Goal: Check status: Check status

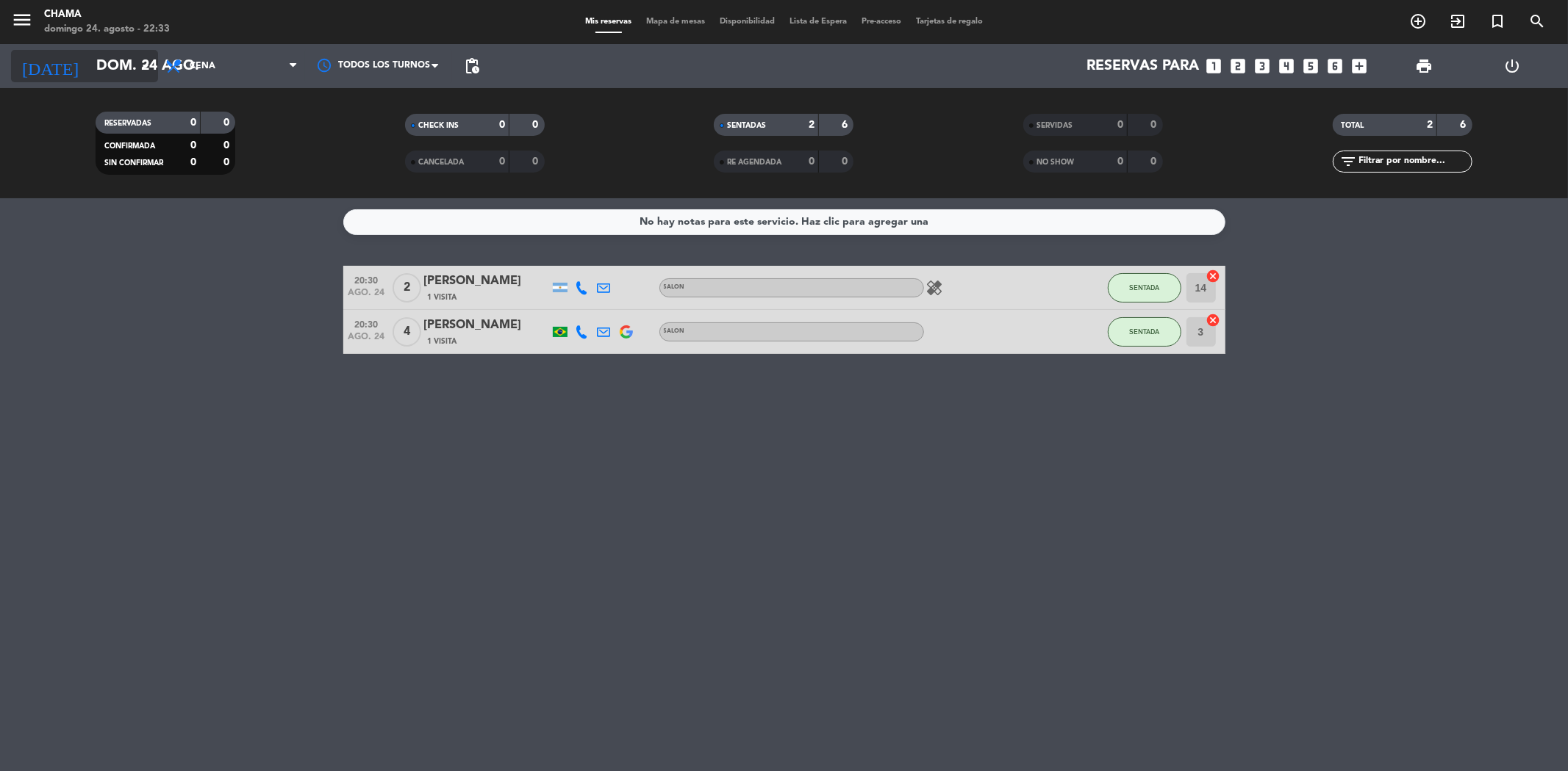
click at [124, 60] on input "dom. 24 ago." at bounding box center [182, 66] width 187 height 33
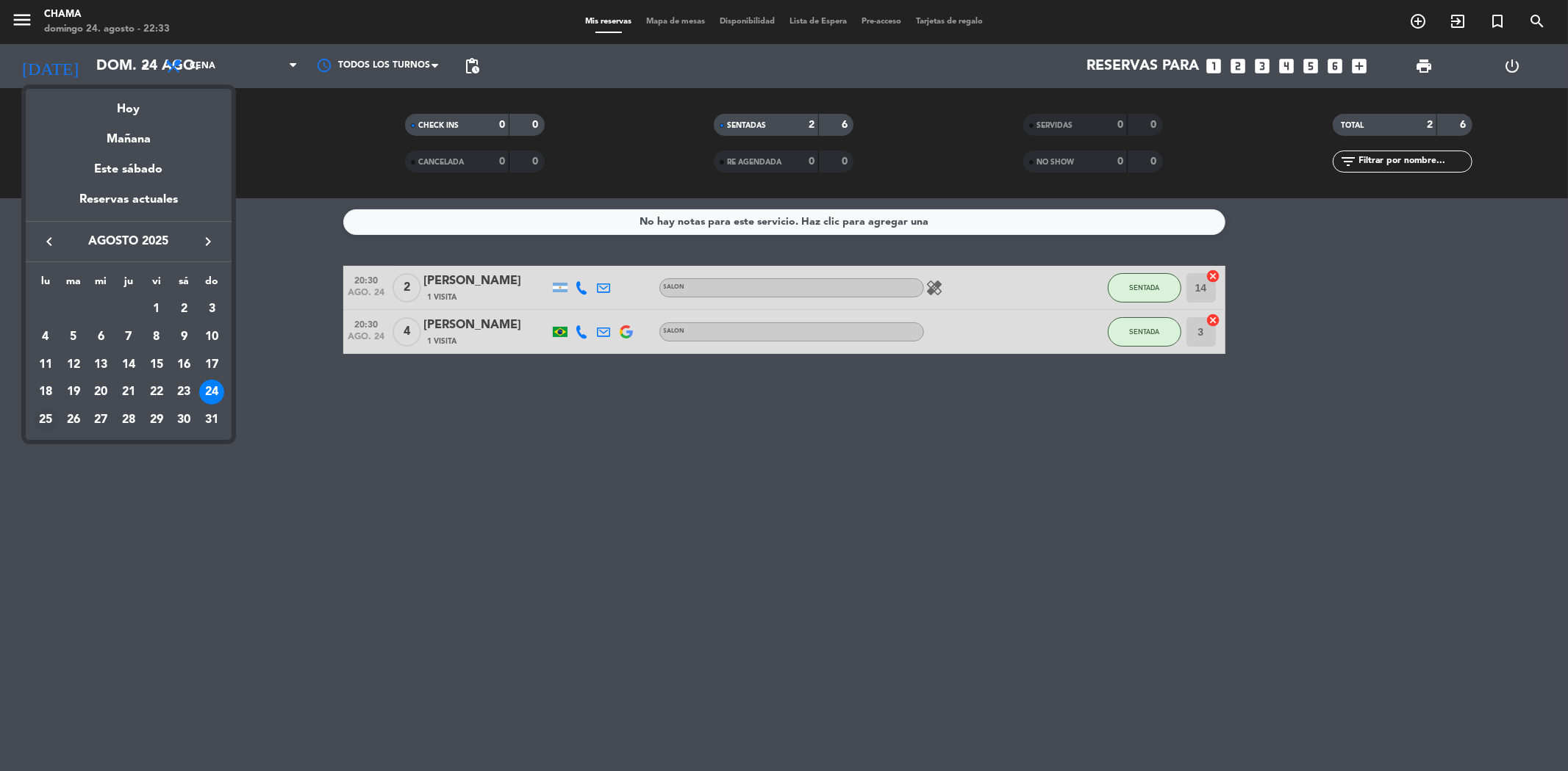
click at [42, 415] on div "25" at bounding box center [46, 419] width 25 height 25
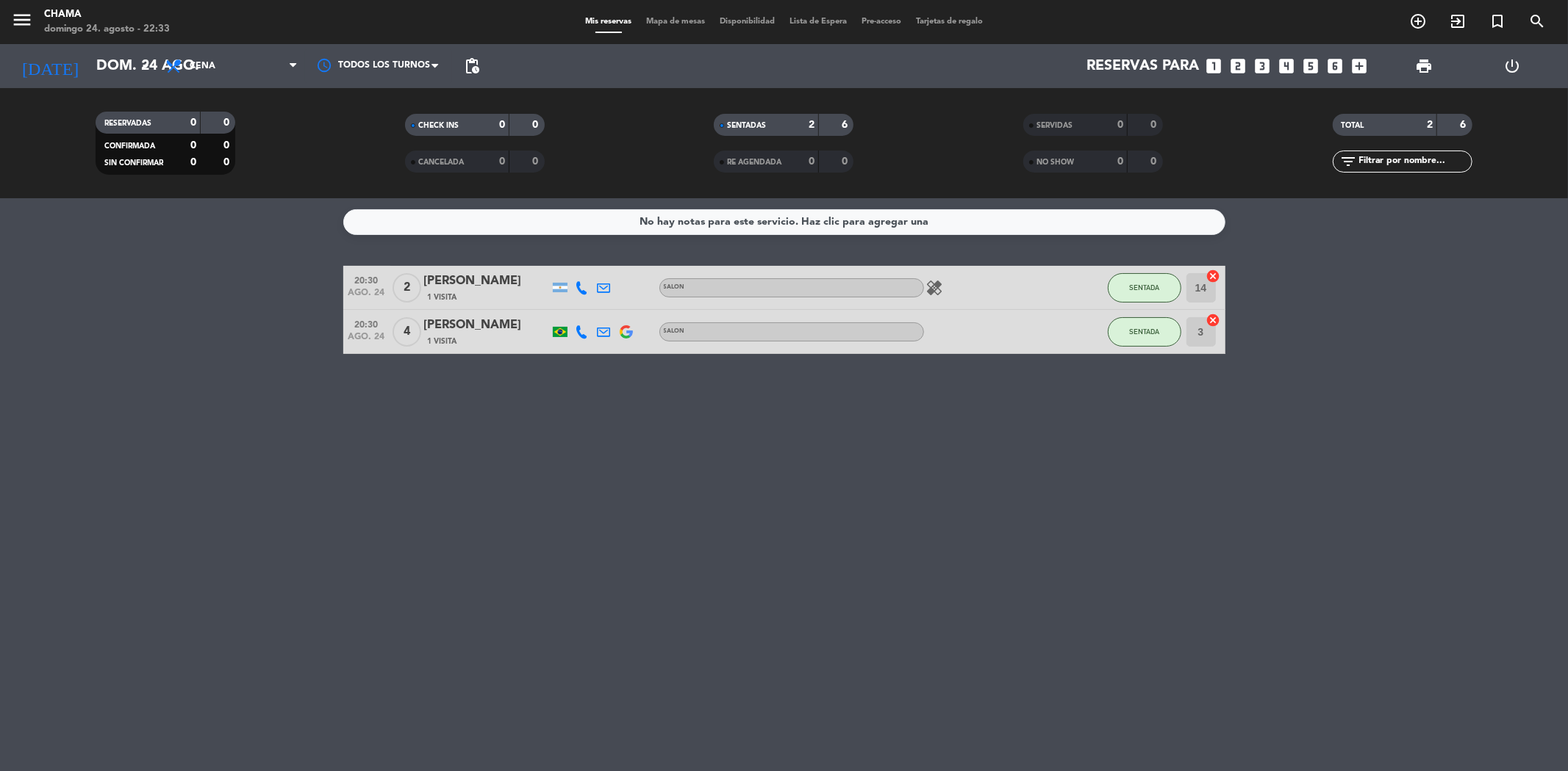
type input "lun. 25 ago."
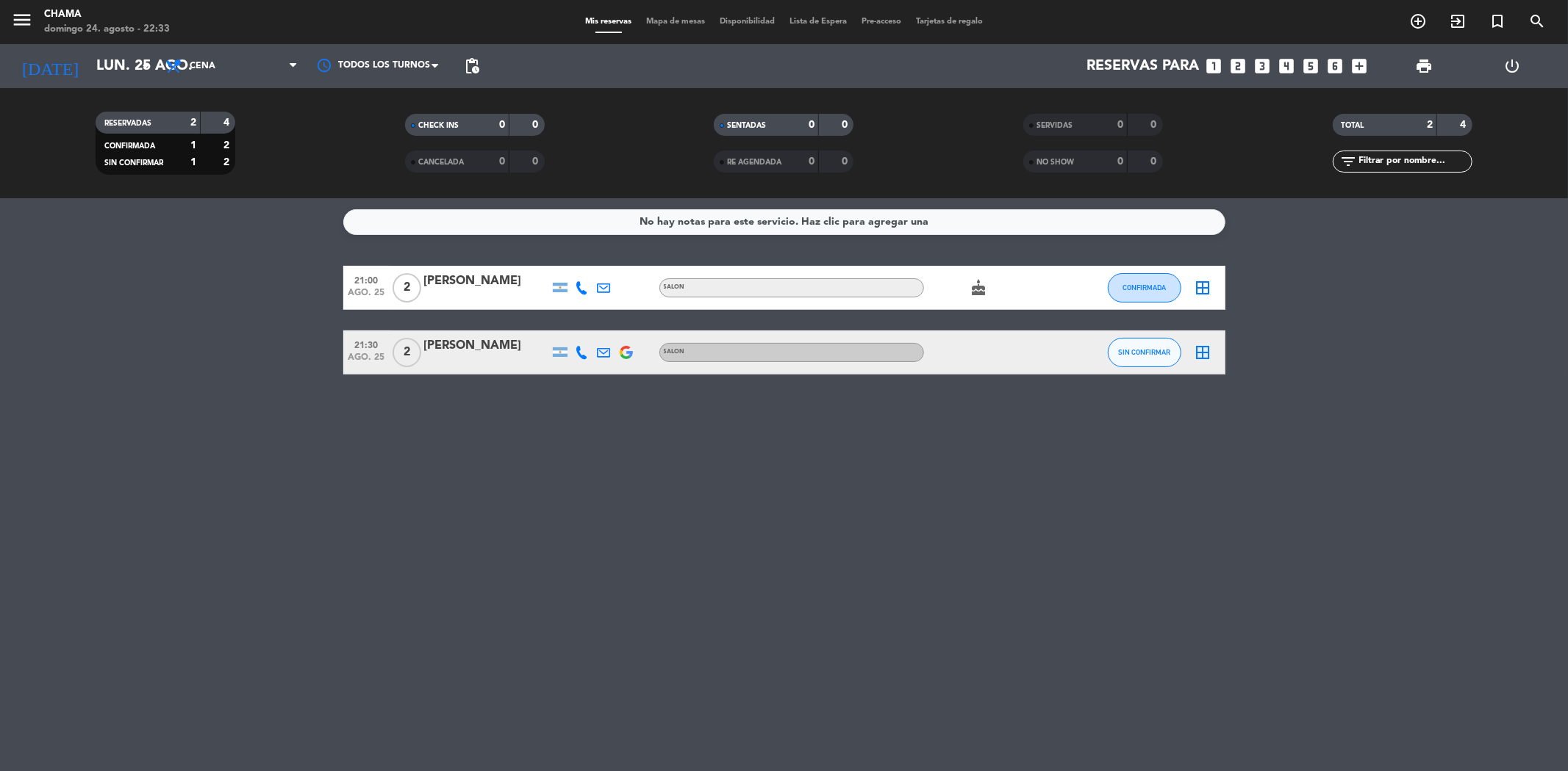
click at [979, 288] on icon "cake" at bounding box center [979, 287] width 18 height 18
click at [248, 71] on span "Cena" at bounding box center [232, 66] width 147 height 33
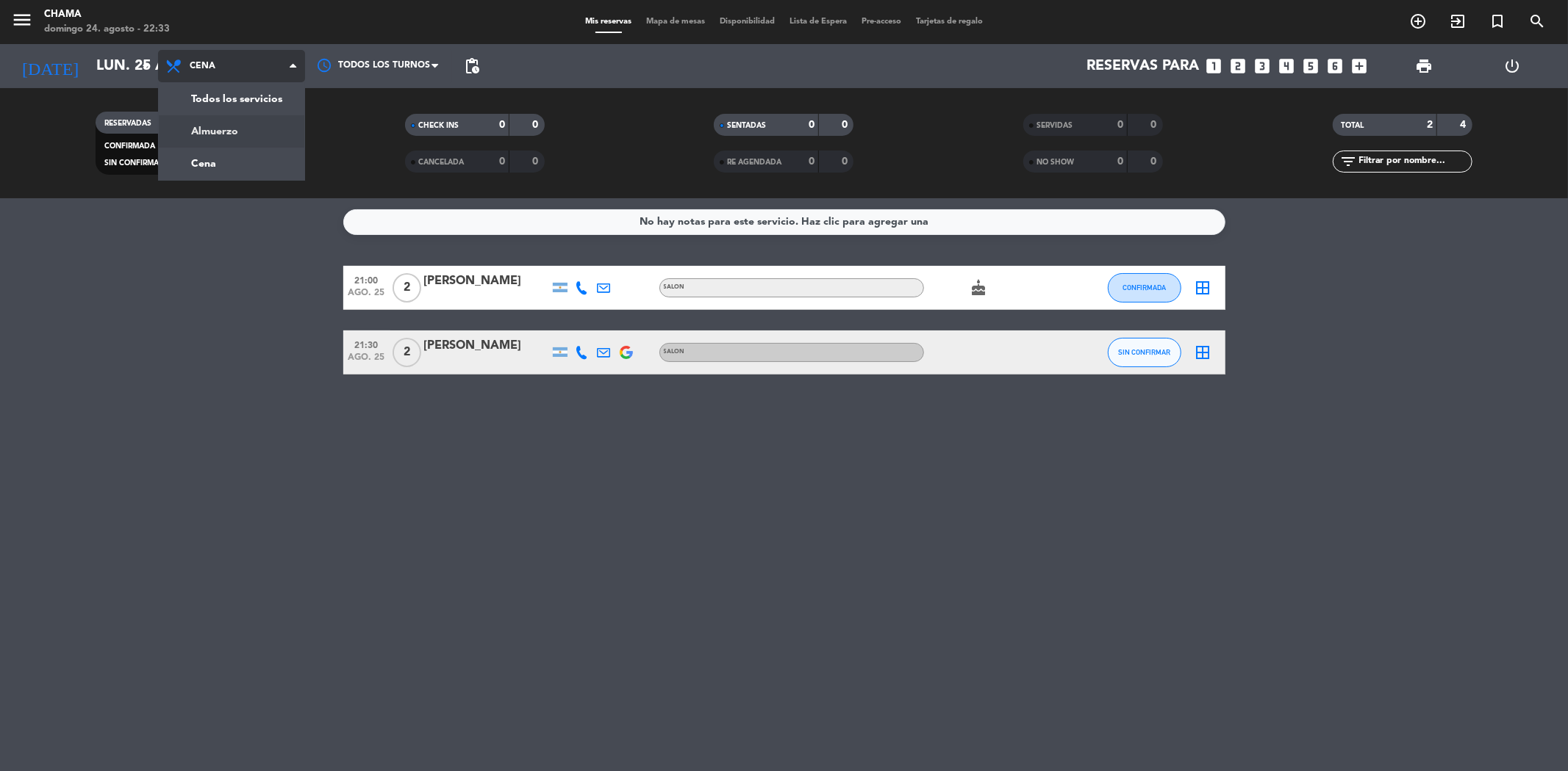
click at [248, 103] on div "menu CHAMA [DATE] 24. agosto - 22:33 Mis reservas Mapa de mesas Disponibilidad …" at bounding box center [784, 99] width 1568 height 198
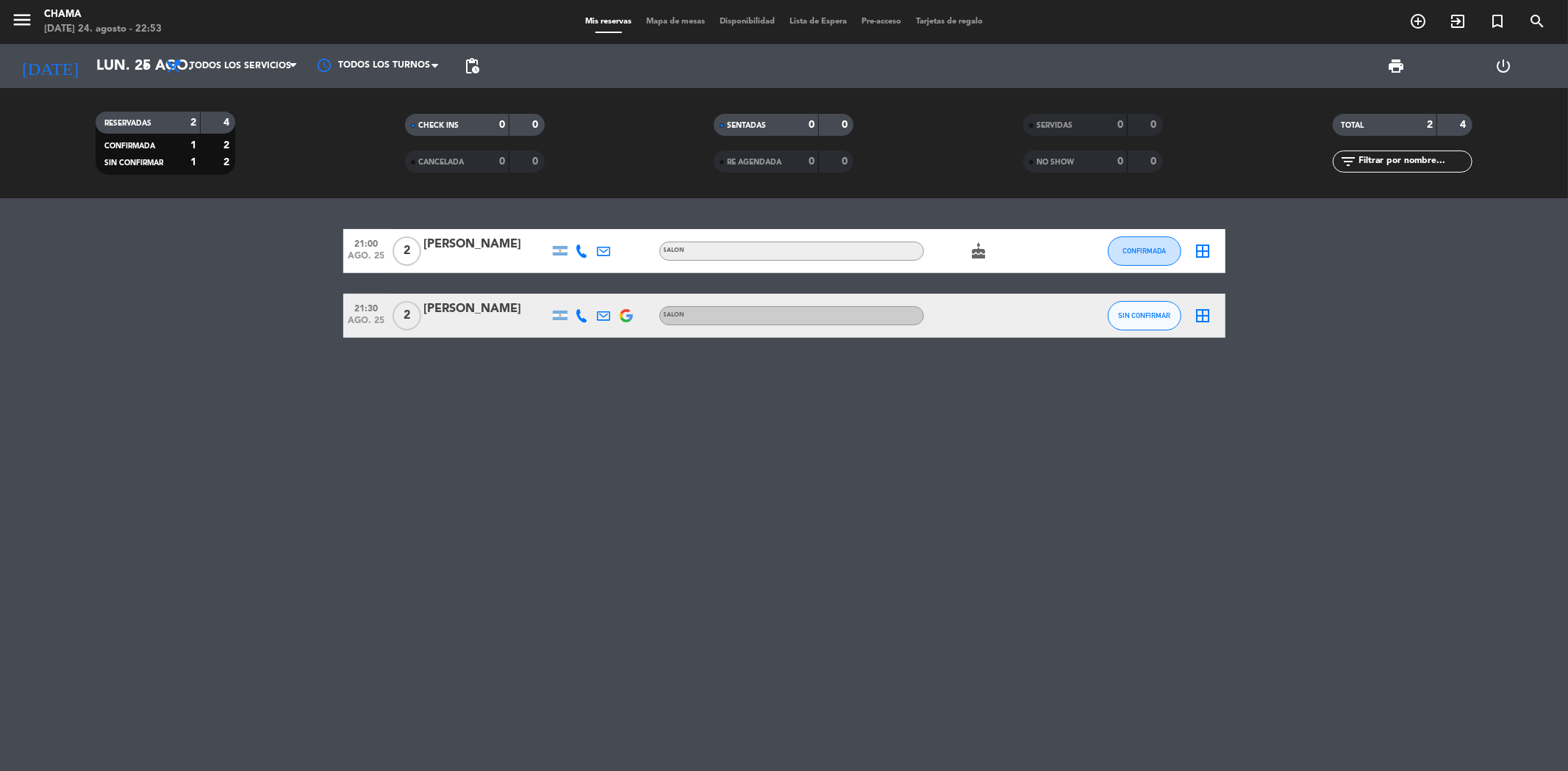
click at [983, 251] on icon "cake" at bounding box center [979, 251] width 18 height 18
drag, startPoint x: 963, startPoint y: 505, endPoint x: 636, endPoint y: 288, distance: 392.5
click at [960, 505] on div "21:00 [DATE] 2 [PERSON_NAME] SALON cake CUMPLEAÑOS CONFIRMADA border_all 21:30 …" at bounding box center [784, 485] width 1568 height 573
click at [107, 67] on input "lun. 25 ago." at bounding box center [182, 66] width 187 height 33
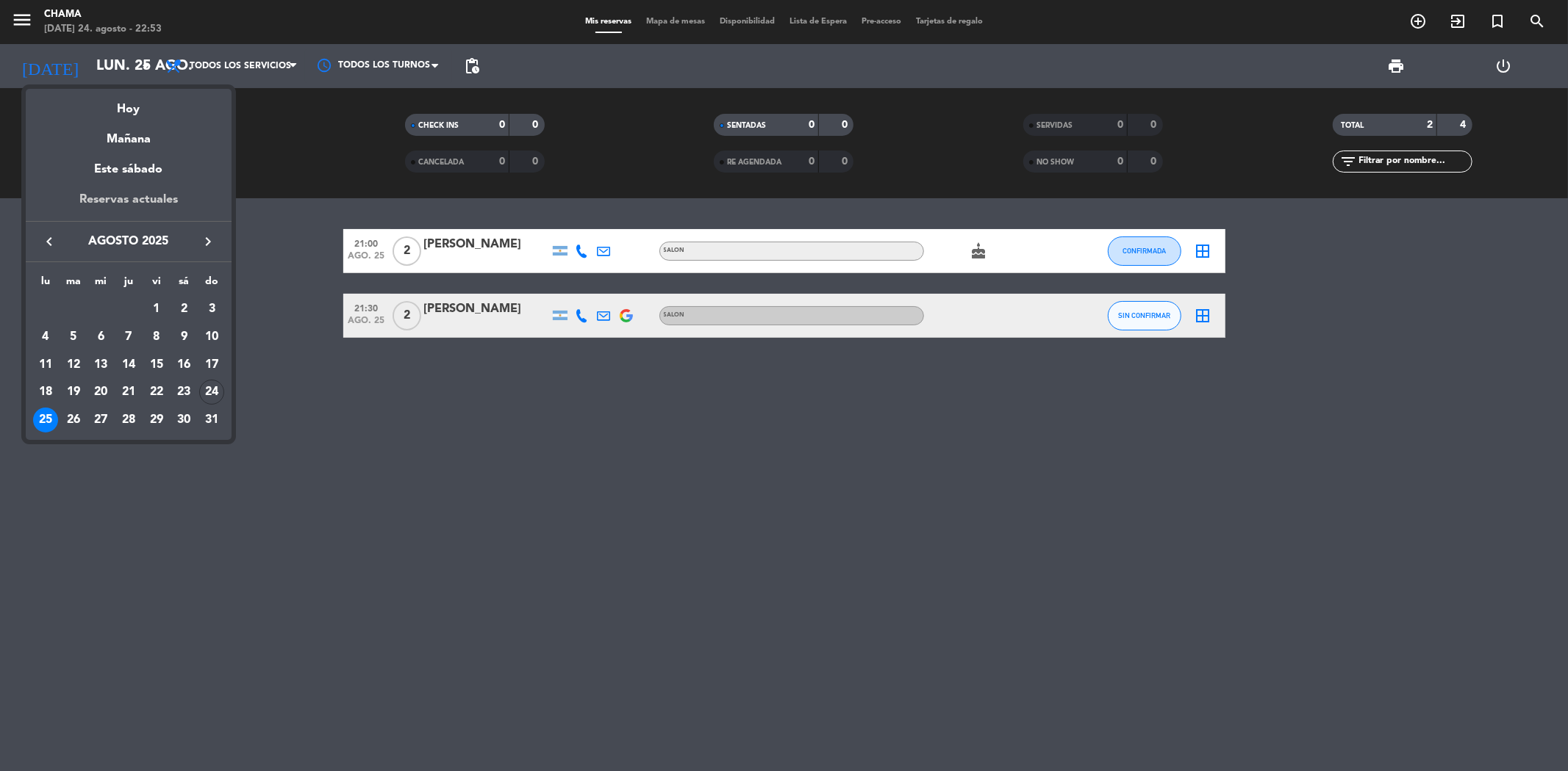
click at [153, 201] on div "Reservas actuales" at bounding box center [128, 206] width 206 height 30
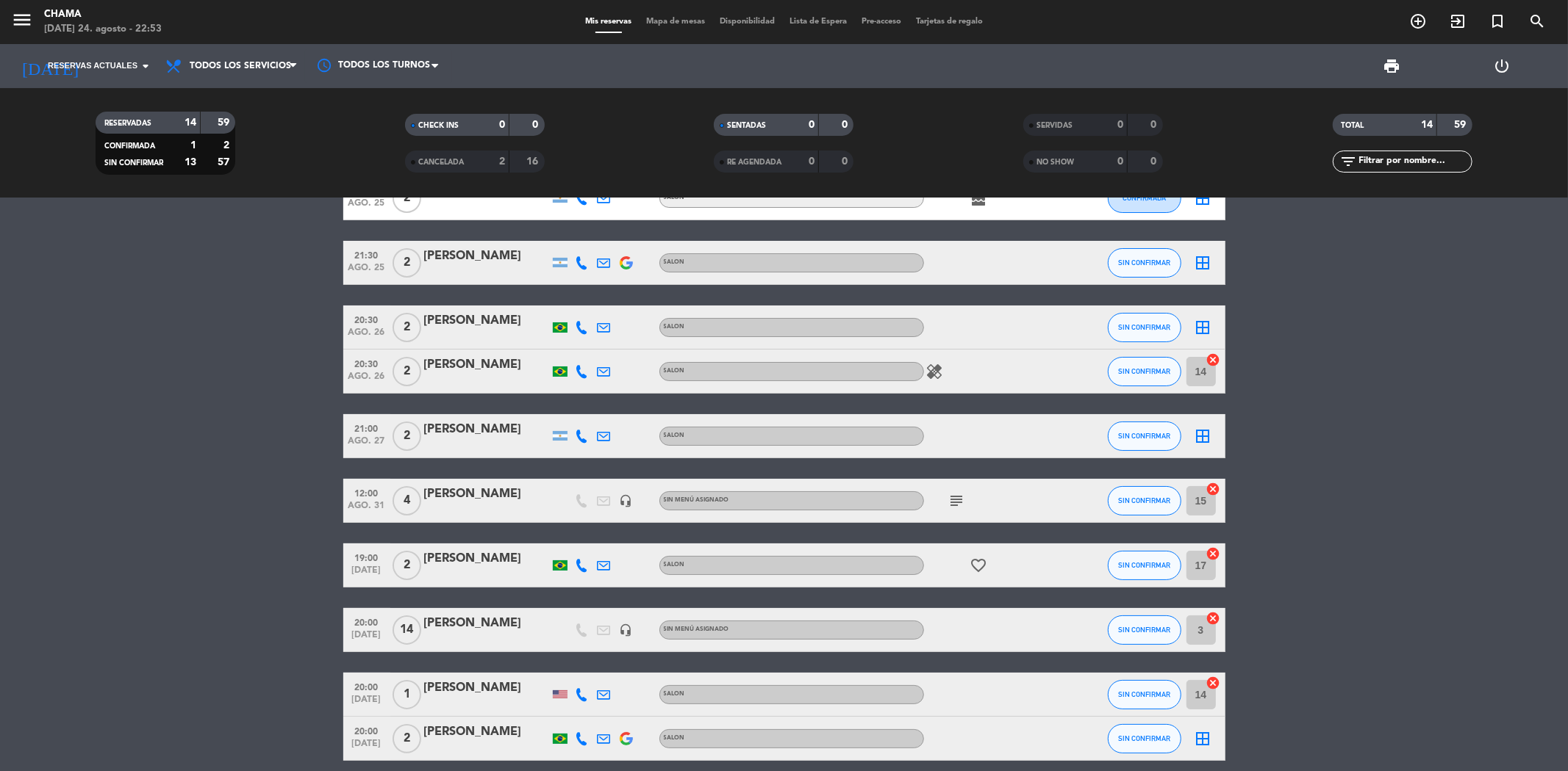
scroll to position [82, 0]
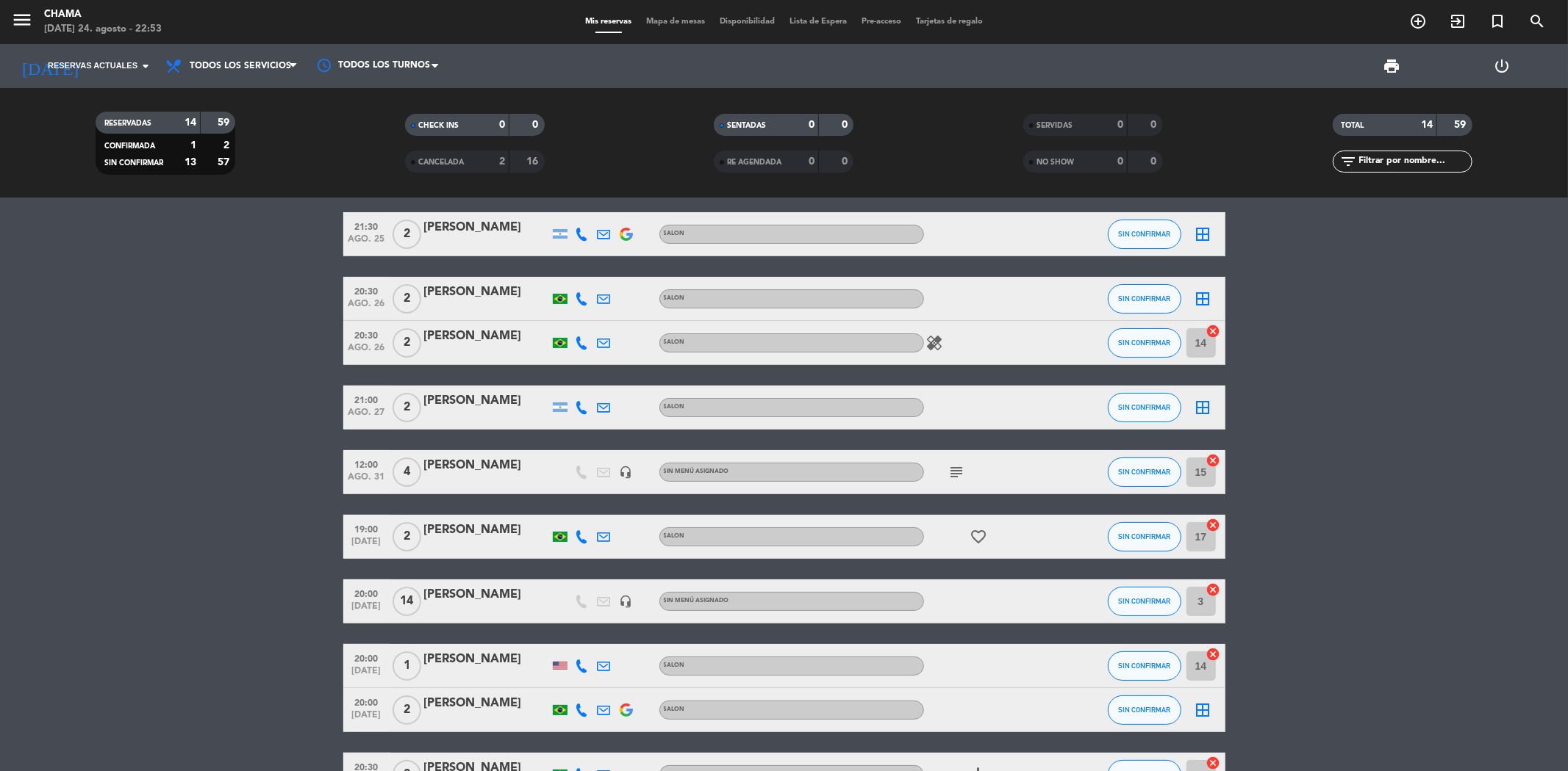
click at [935, 342] on icon "healing" at bounding box center [934, 342] width 18 height 18
click at [1288, 365] on bookings-row "21:00 [DATE] 2 [PERSON_NAME] SALON cake CONFIRMADA border_all 21:30 [DATE] 2 [P…" at bounding box center [784, 569] width 1568 height 844
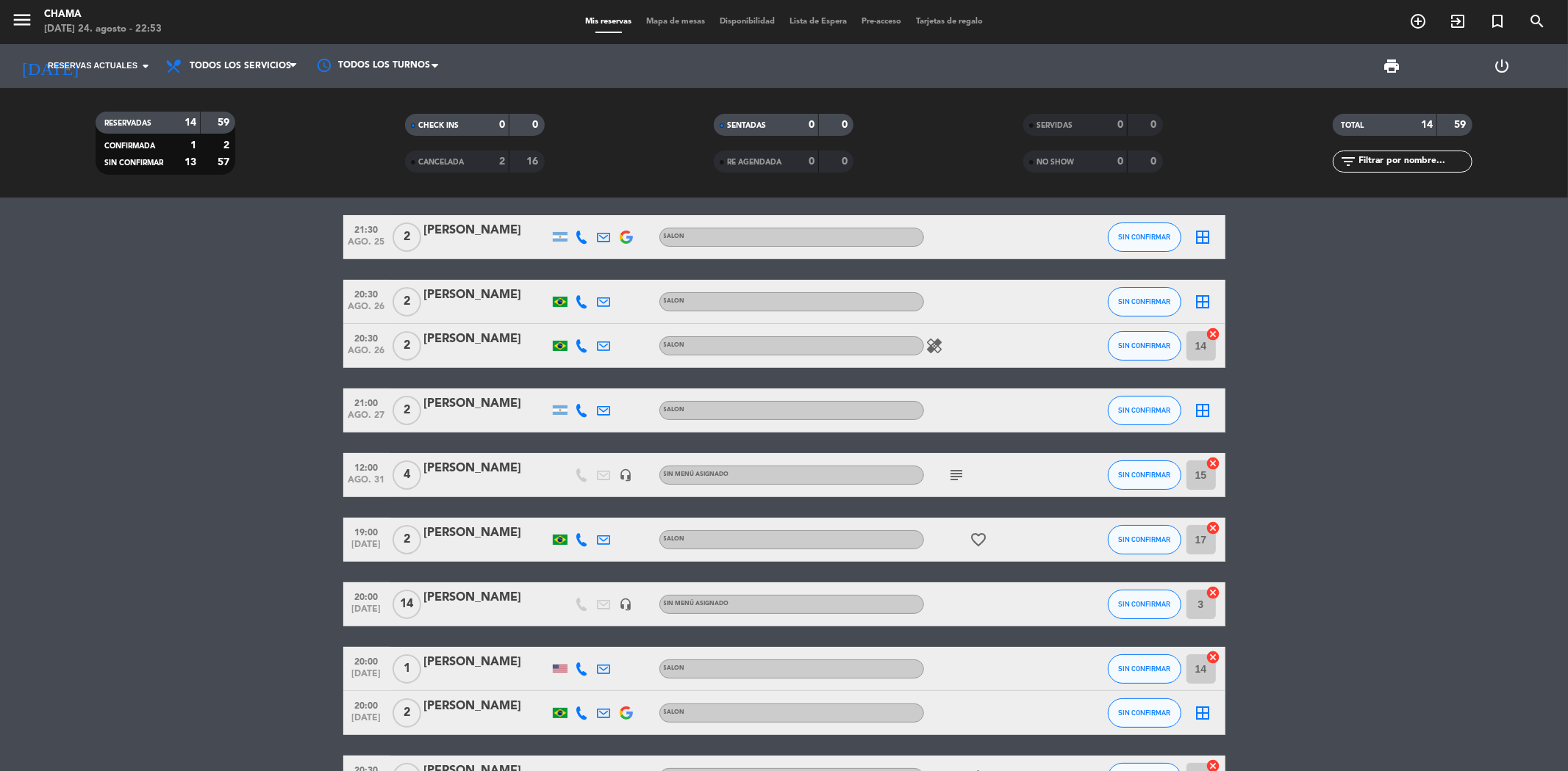
scroll to position [0, 0]
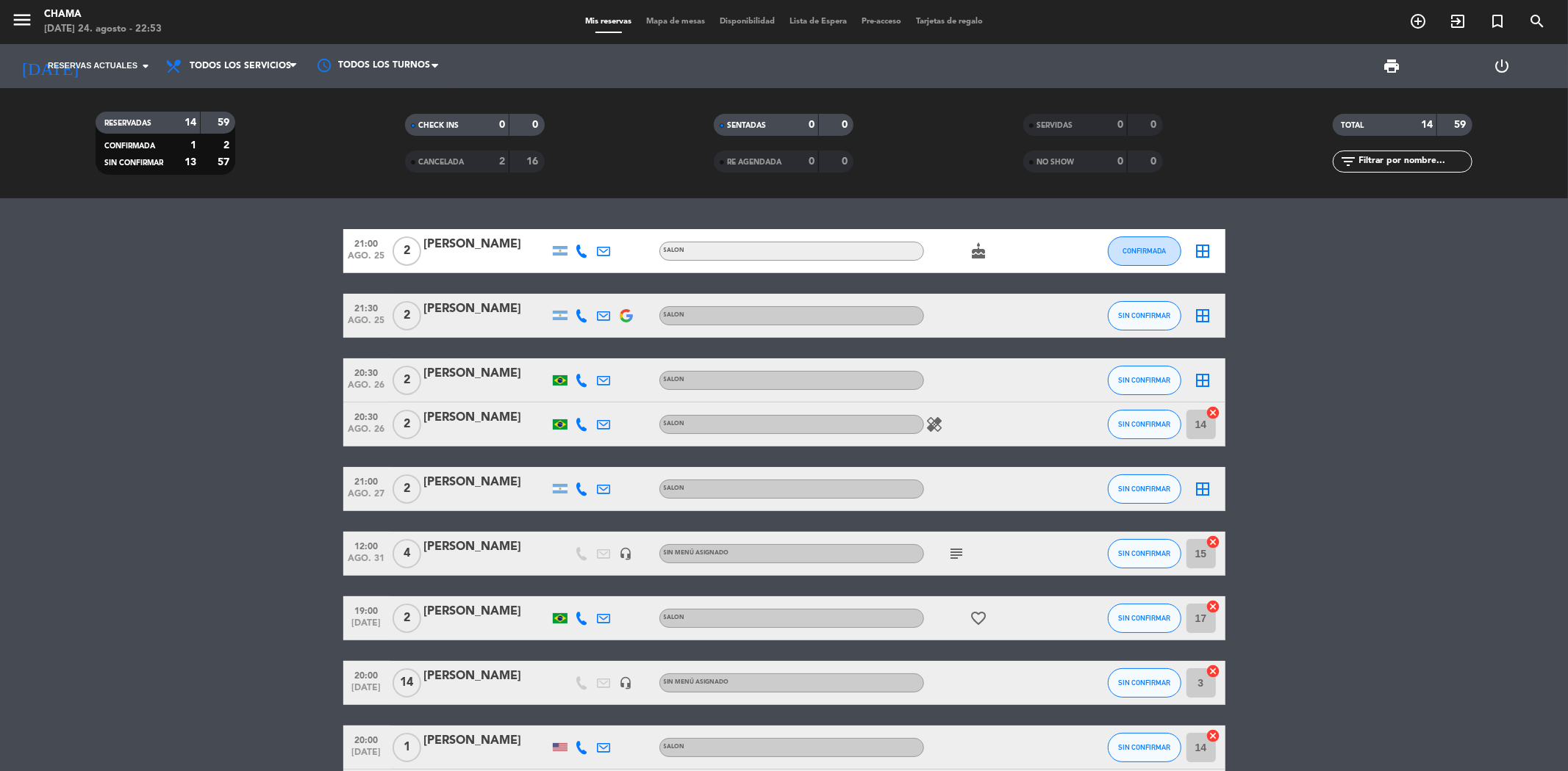
click at [932, 418] on icon "healing" at bounding box center [934, 424] width 18 height 18
click at [1308, 409] on bookings-row "21:00 [DATE] 2 [PERSON_NAME] SALON cake CONFIRMADA border_all 21:30 [DATE] 2 [P…" at bounding box center [784, 650] width 1568 height 844
click at [931, 426] on icon "healing" at bounding box center [934, 424] width 18 height 18
click at [954, 545] on icon "subject" at bounding box center [957, 553] width 18 height 18
click at [492, 548] on div "[PERSON_NAME]" at bounding box center [487, 547] width 125 height 20
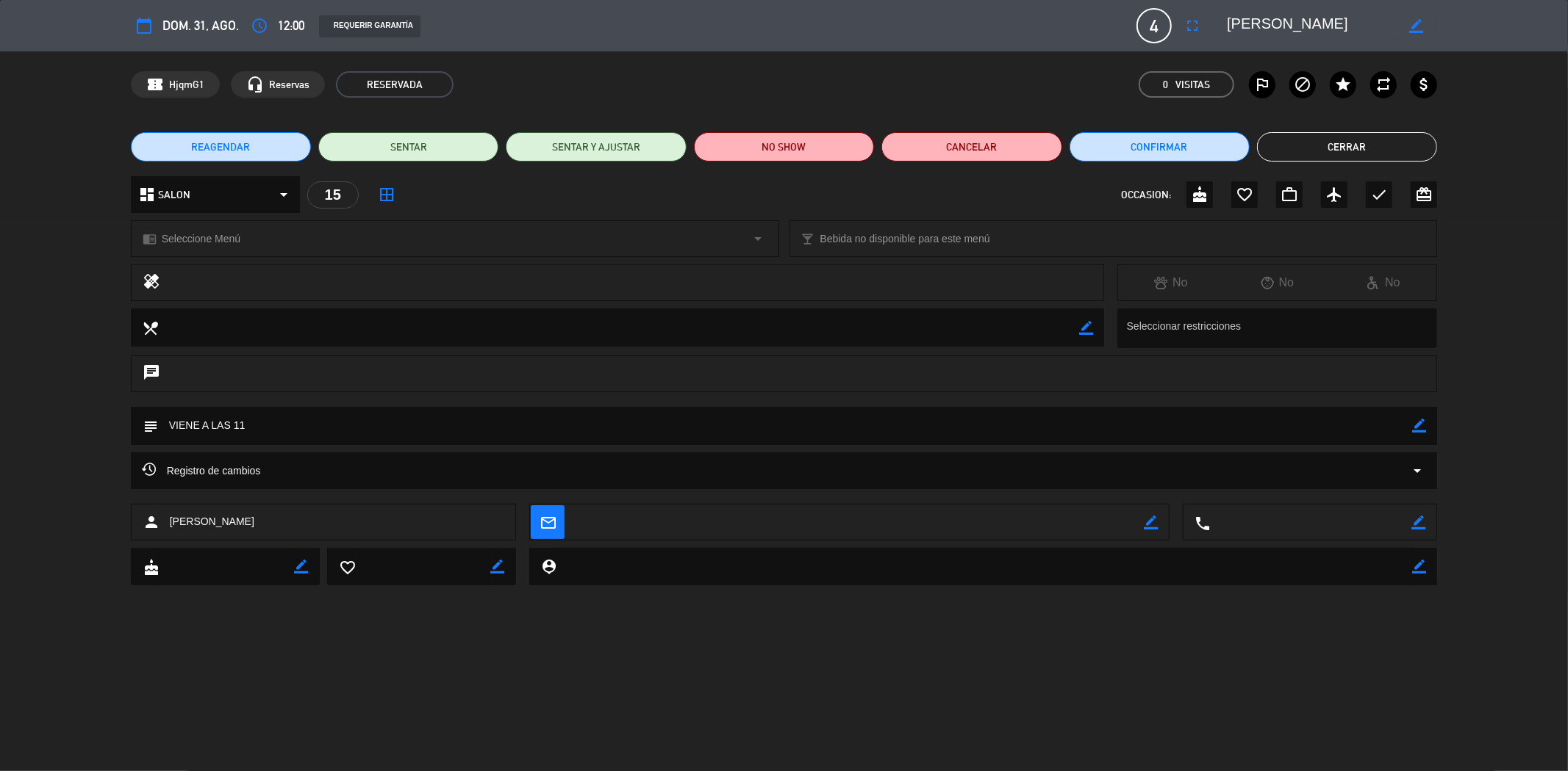
click at [1353, 140] on button "Cerrar" at bounding box center [1347, 147] width 181 height 30
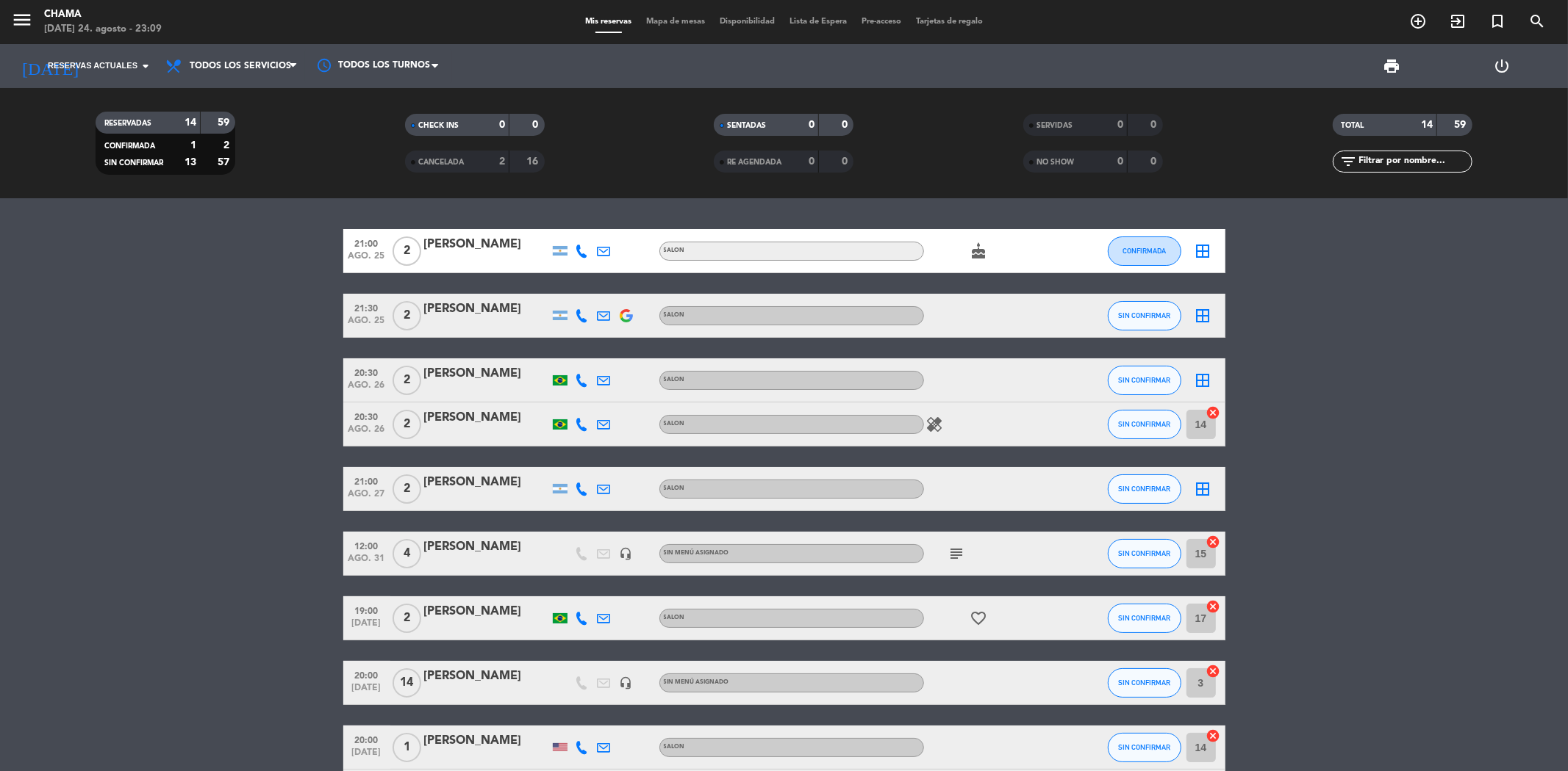
click at [974, 250] on icon "cake" at bounding box center [979, 251] width 18 height 18
